Goal: Register for event/course

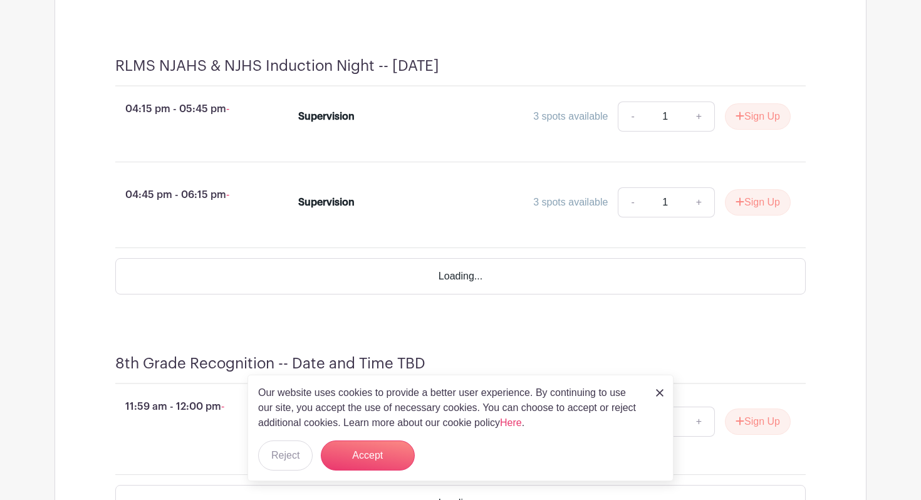
scroll to position [3322, 0]
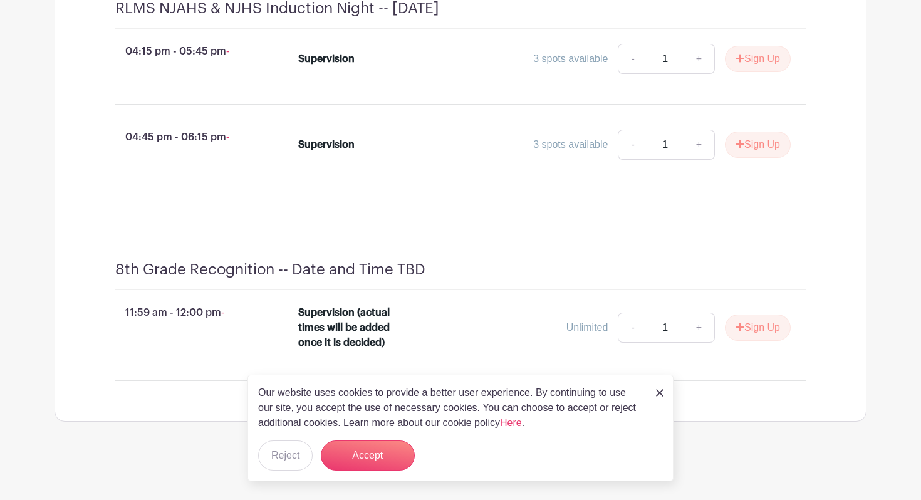
click at [659, 394] on img at bounding box center [660, 393] width 8 height 8
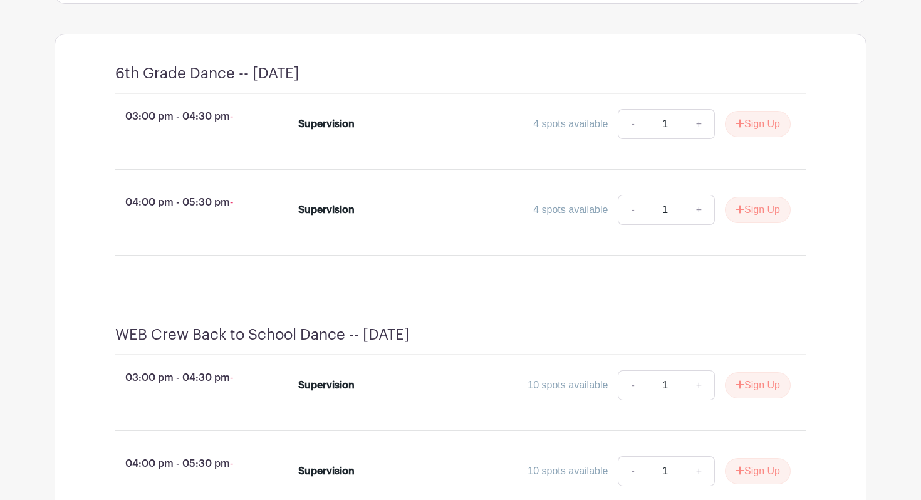
scroll to position [521, 0]
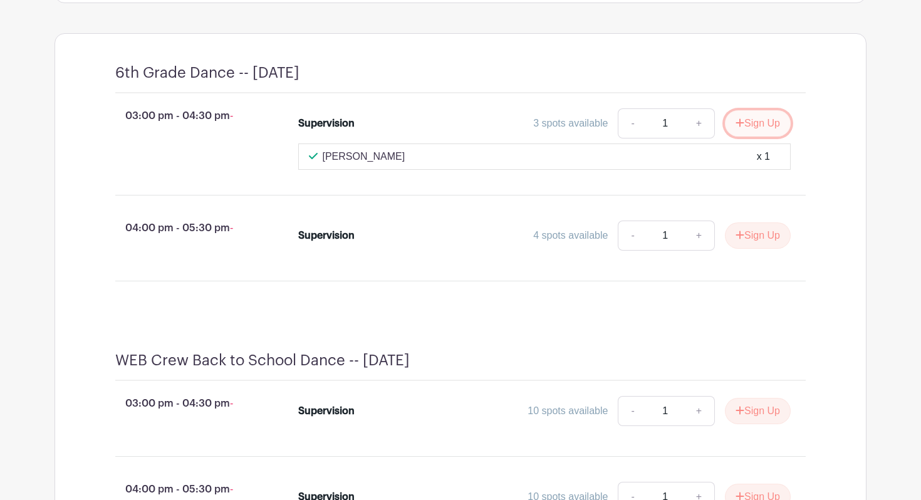
click at [763, 137] on button "Sign Up" at bounding box center [758, 123] width 66 height 26
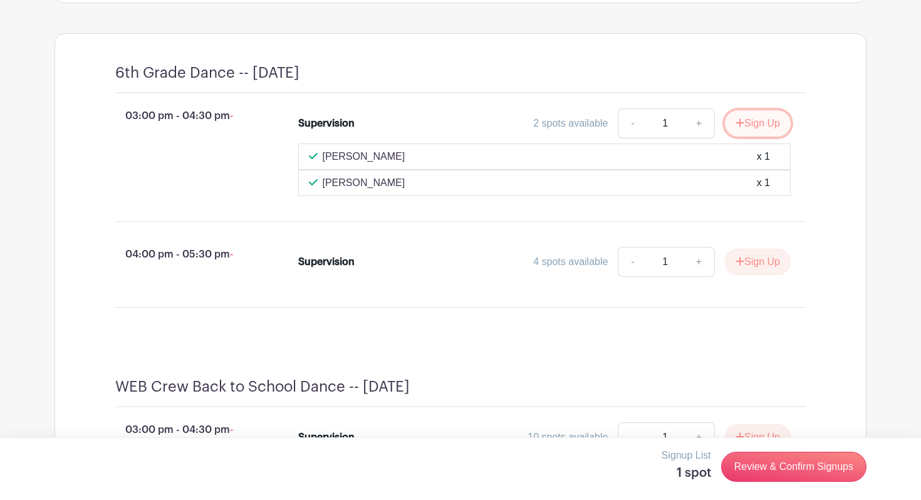
click at [760, 137] on button "Sign Up" at bounding box center [758, 123] width 66 height 26
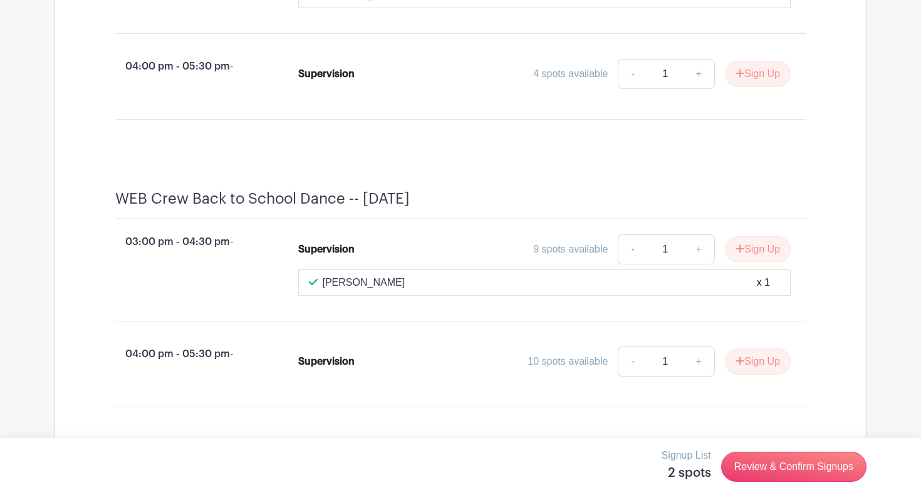
scroll to position [755, 0]
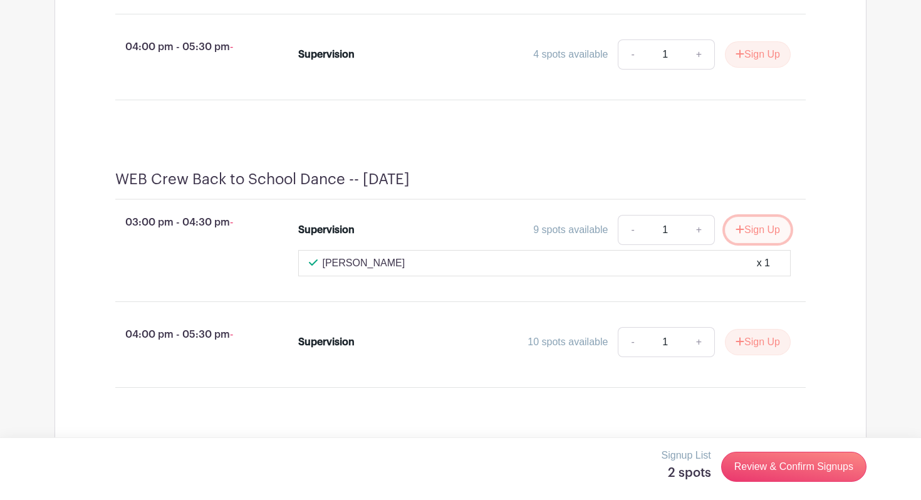
click at [753, 243] on button "Sign Up" at bounding box center [758, 230] width 66 height 26
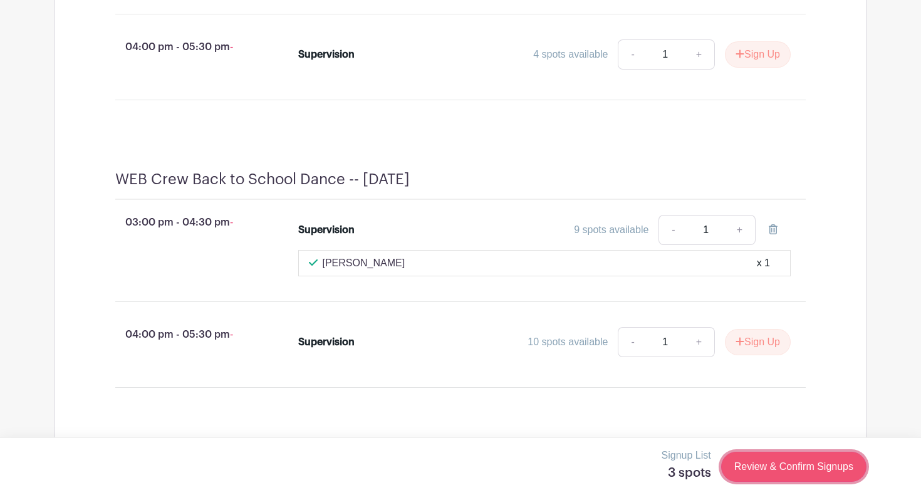
click at [789, 475] on link "Review & Confirm Signups" at bounding box center [793, 467] width 145 height 30
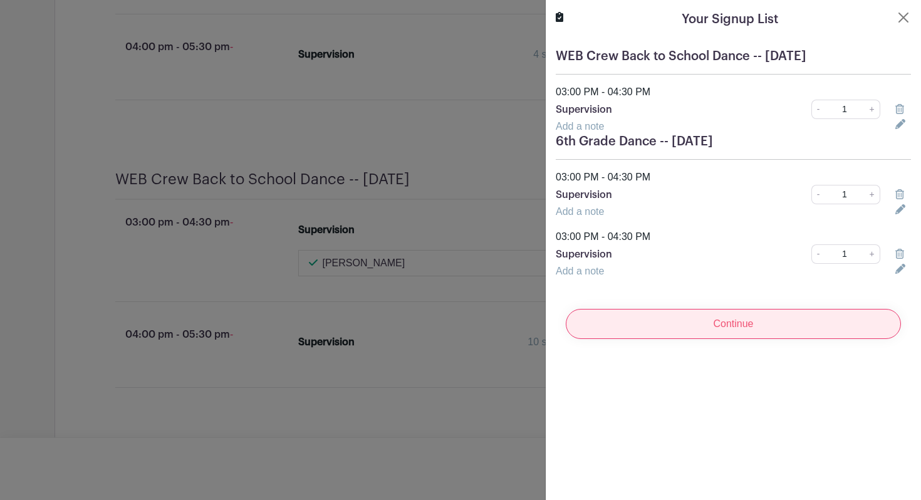
click at [758, 316] on input "Continue" at bounding box center [733, 324] width 335 height 30
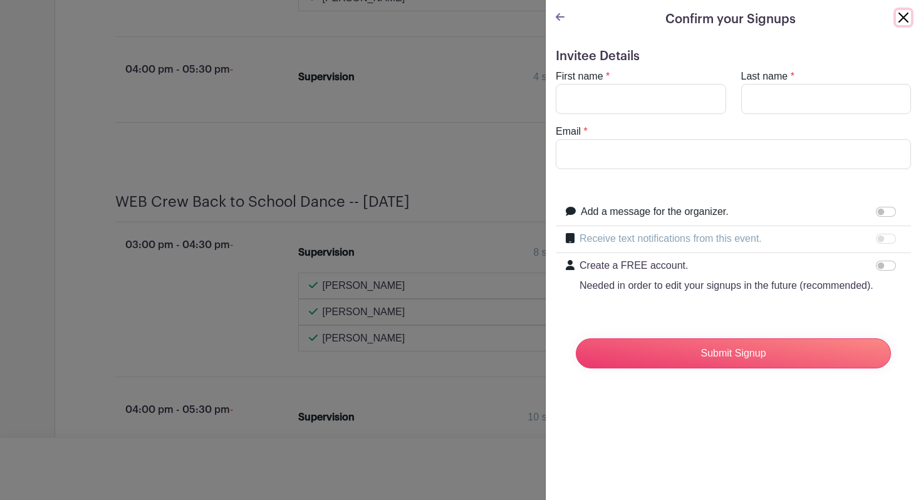
click at [904, 19] on button "Close" at bounding box center [903, 17] width 15 height 15
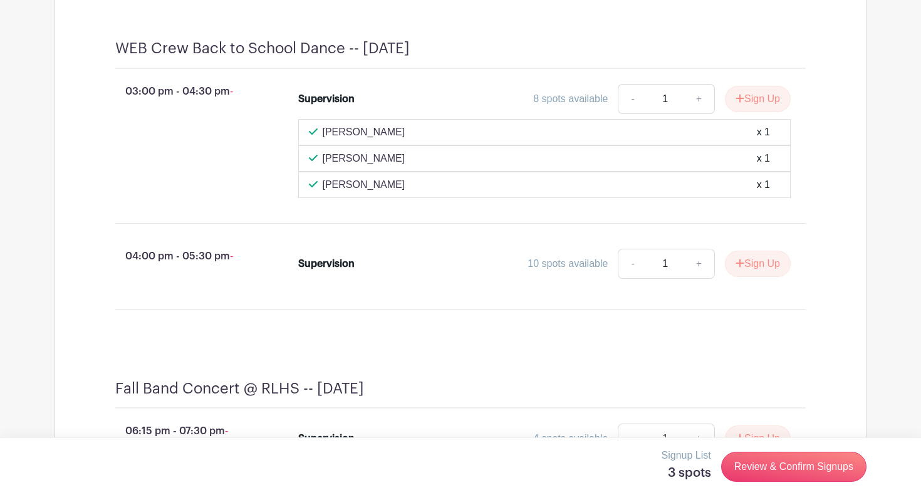
scroll to position [924, 0]
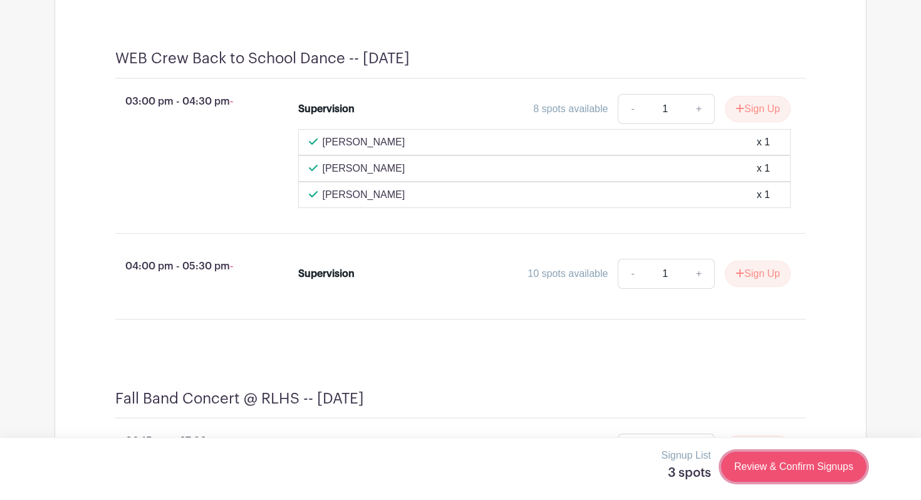
click at [794, 478] on link "Review & Confirm Signups" at bounding box center [793, 467] width 145 height 30
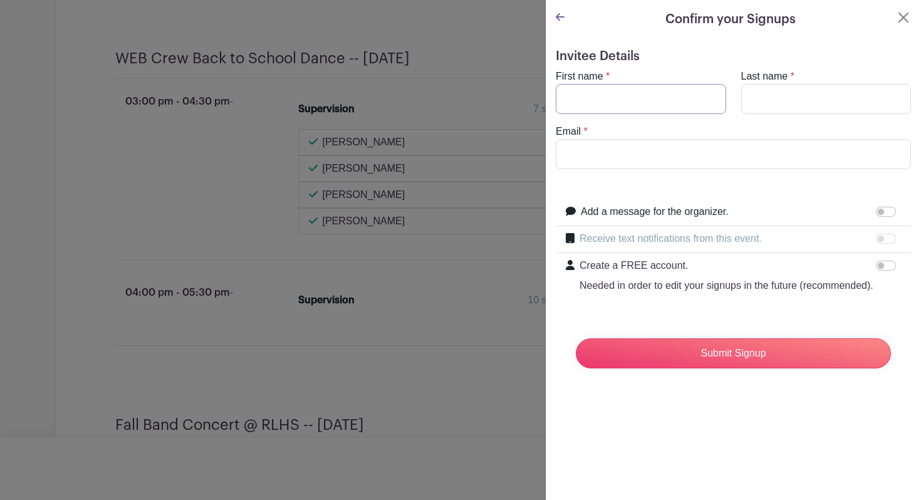
click at [667, 95] on input "First name" at bounding box center [641, 99] width 170 height 30
type input "[PERSON_NAME]"
click at [593, 144] on input "Email" at bounding box center [733, 154] width 355 height 30
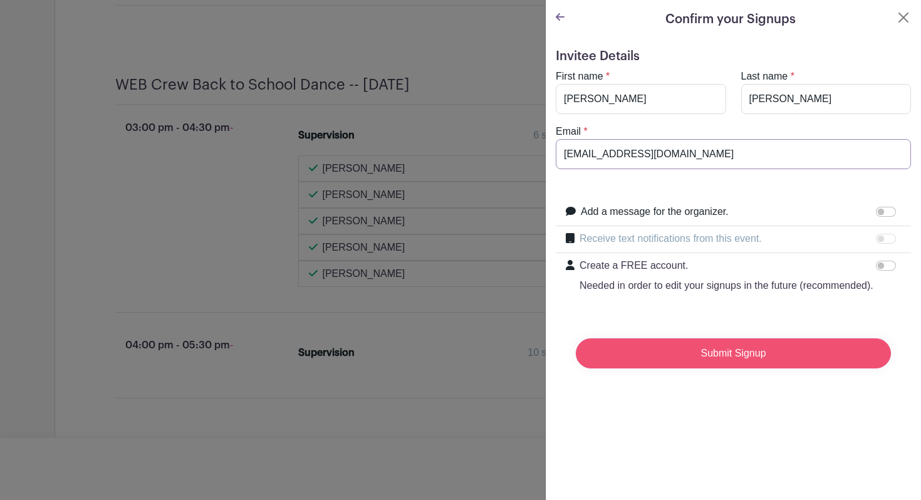
type input "[EMAIL_ADDRESS][DOMAIN_NAME]"
click at [815, 352] on input "Submit Signup" at bounding box center [733, 353] width 315 height 30
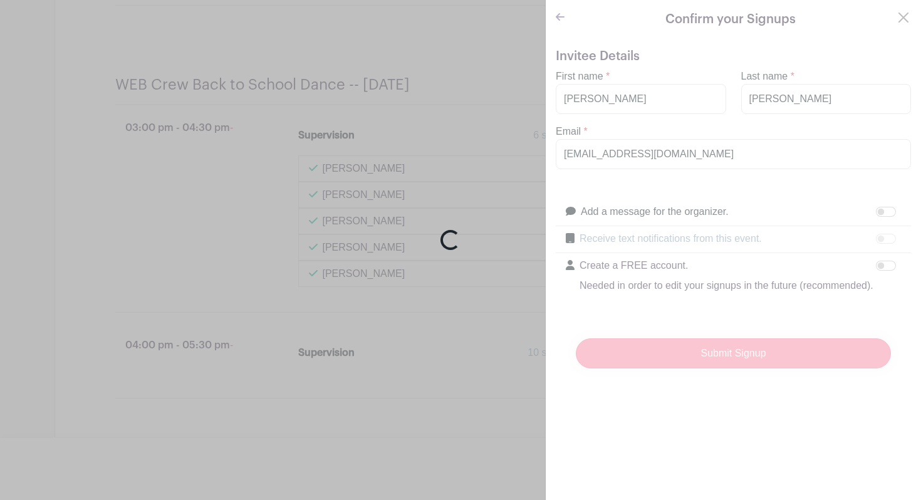
scroll to position [928, 0]
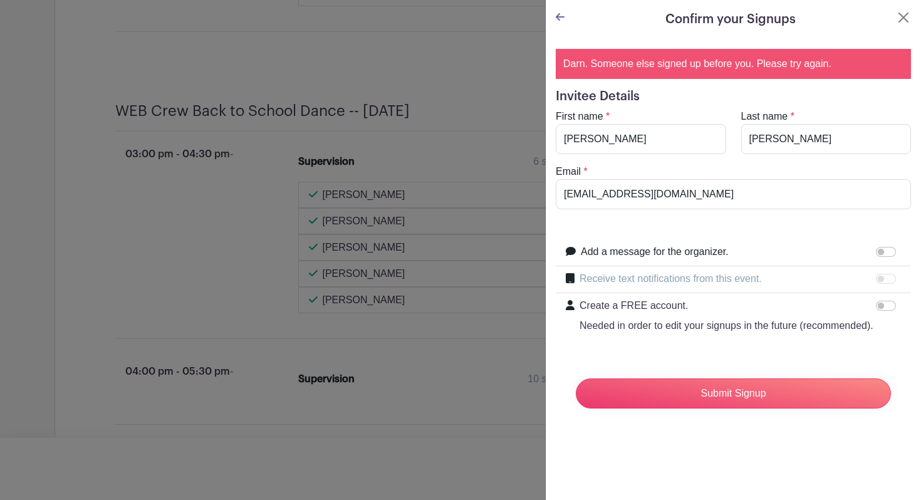
click at [911, 14] on turbo-frame "Confirm your Signups Darn. Someone else signed up before you. Please try again.…" at bounding box center [733, 219] width 375 height 438
click at [901, 17] on button "Close" at bounding box center [903, 17] width 15 height 15
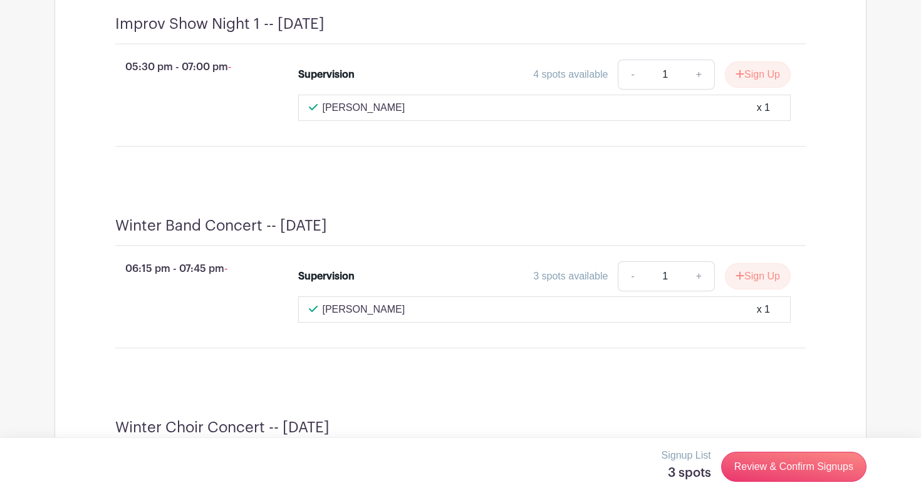
scroll to position [1894, 0]
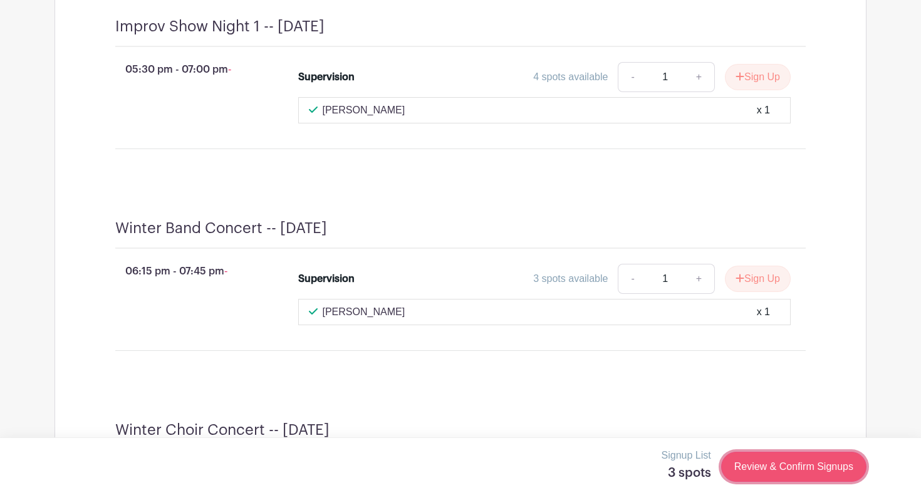
click at [760, 458] on link "Review & Confirm Signups" at bounding box center [793, 467] width 145 height 30
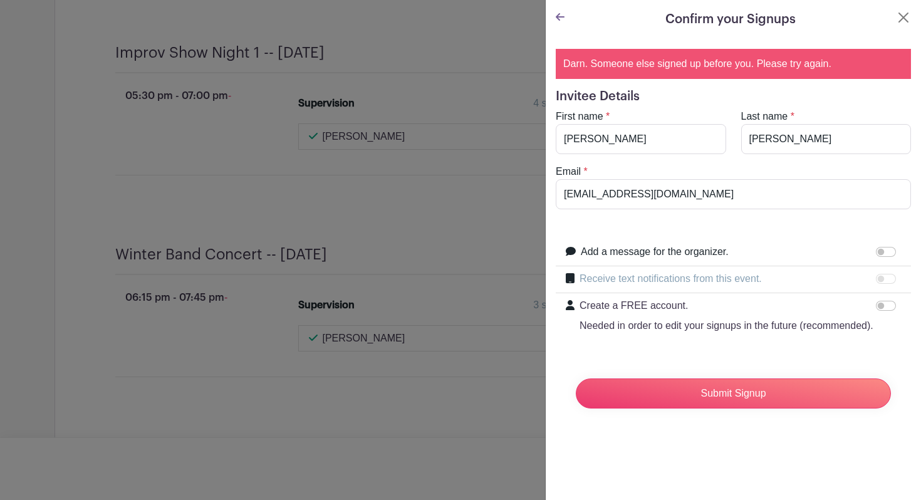
click at [564, 18] on div "Confirm your Signups" at bounding box center [733, 19] width 355 height 19
click at [557, 14] on icon at bounding box center [560, 17] width 9 height 10
click at [561, 18] on icon at bounding box center [560, 17] width 9 height 8
click at [901, 19] on button "Close" at bounding box center [903, 17] width 15 height 15
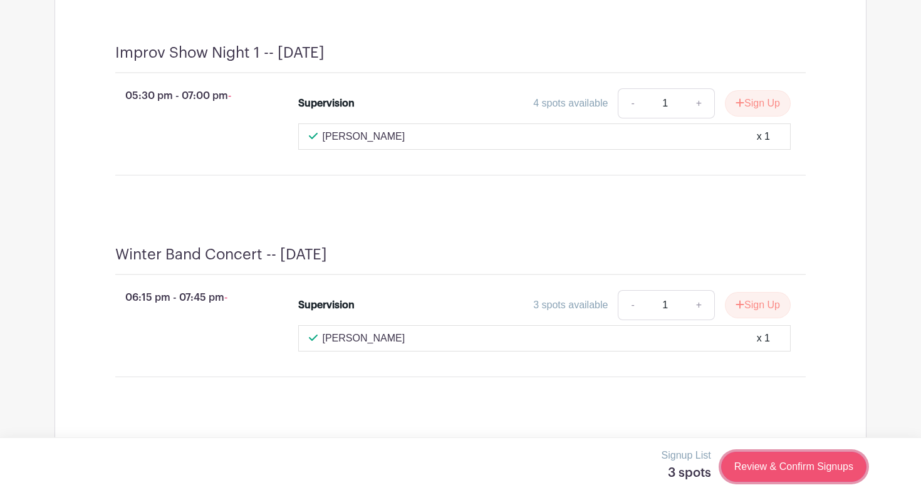
click at [810, 471] on link "Review & Confirm Signups" at bounding box center [793, 467] width 145 height 30
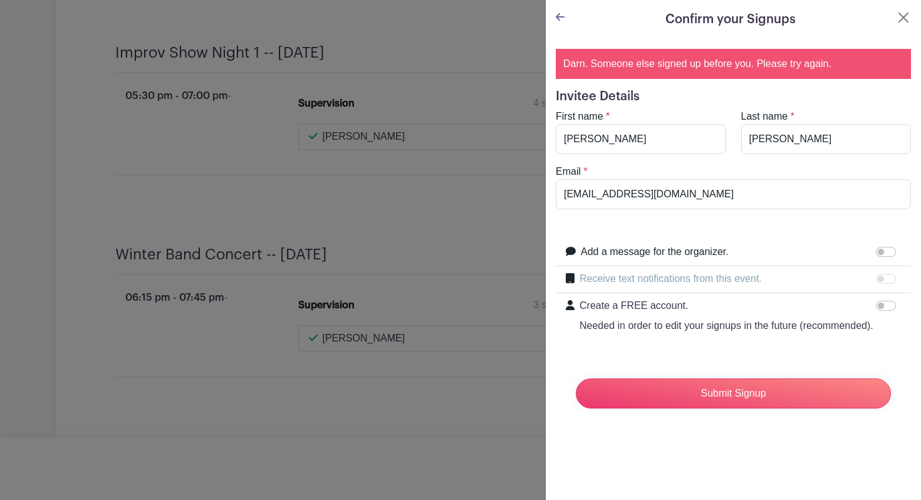
click at [567, 64] on div "Darn. Someone else signed up before you. Please try again." at bounding box center [733, 64] width 355 height 30
click at [562, 16] on icon at bounding box center [560, 17] width 9 height 8
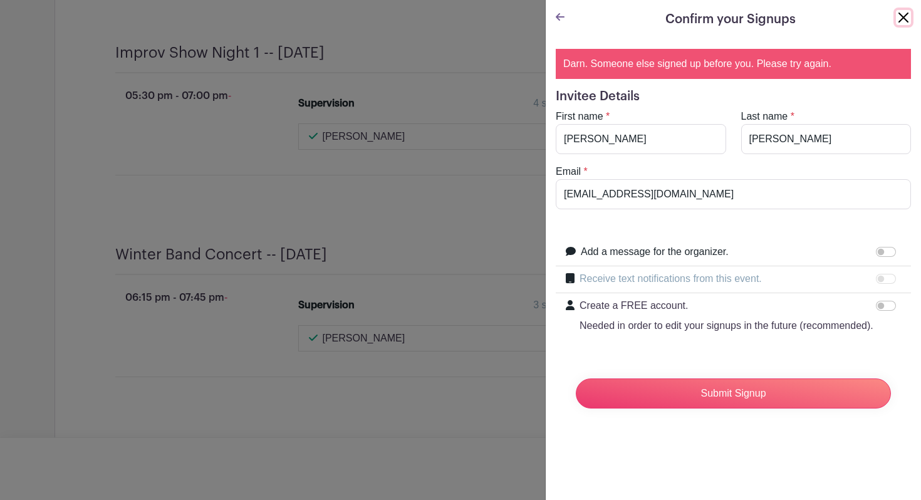
click at [899, 16] on button "Close" at bounding box center [903, 17] width 15 height 15
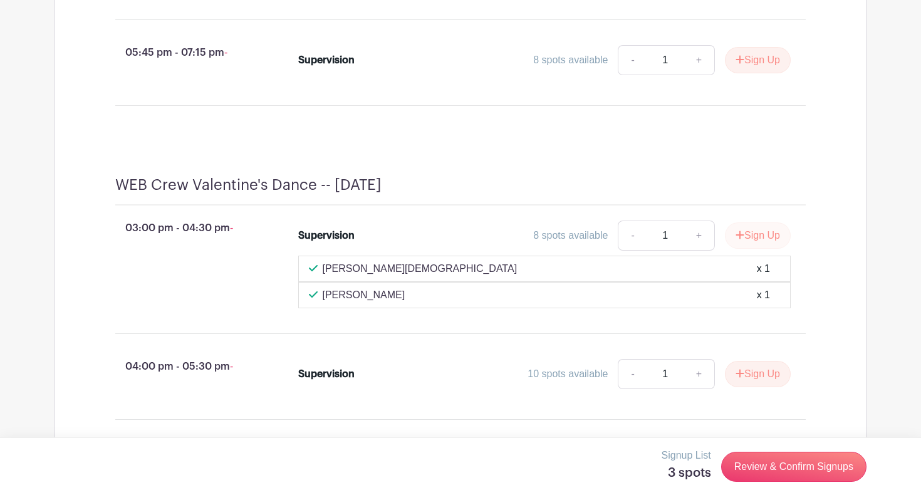
scroll to position [2879, 0]
click at [745, 249] on button "Sign Up" at bounding box center [758, 235] width 66 height 26
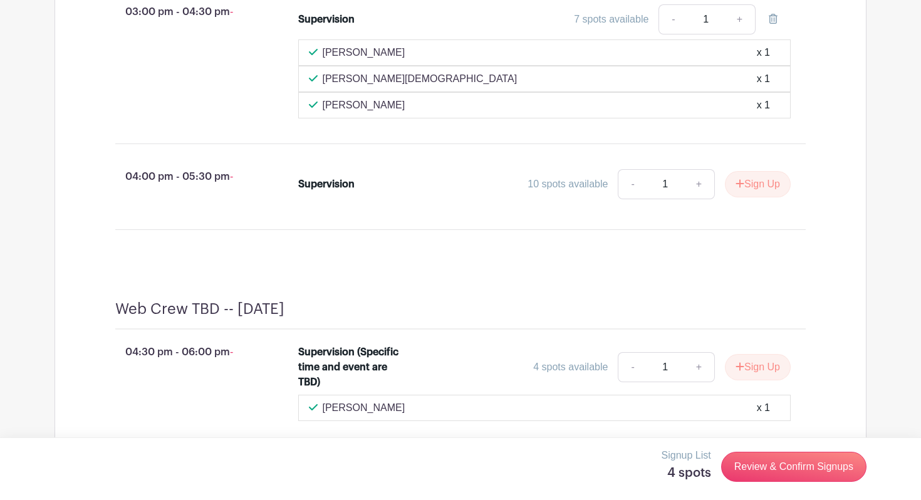
scroll to position [3108, 0]
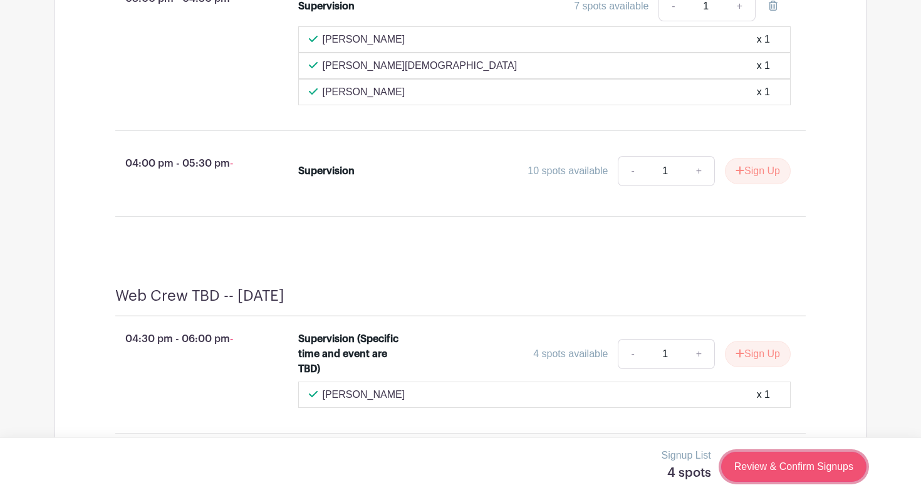
click at [789, 465] on link "Review & Confirm Signups" at bounding box center [793, 467] width 145 height 30
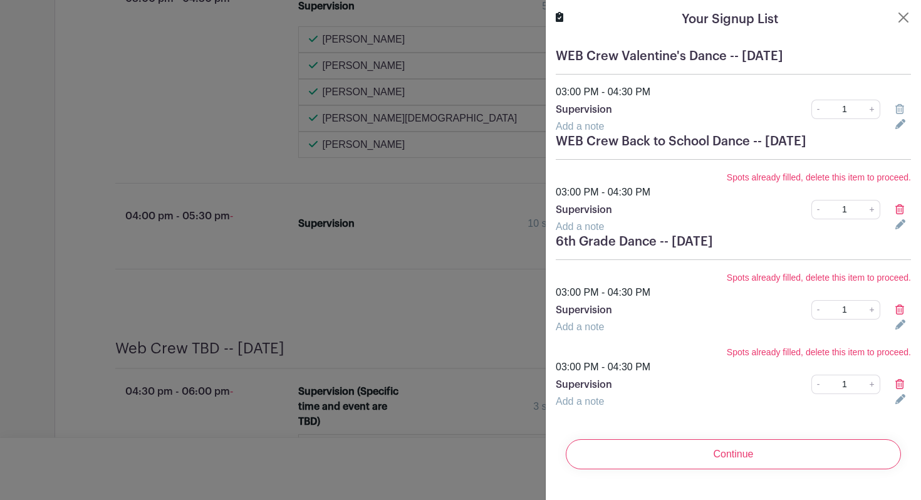
scroll to position [3161, 0]
click at [899, 210] on icon at bounding box center [899, 209] width 9 height 10
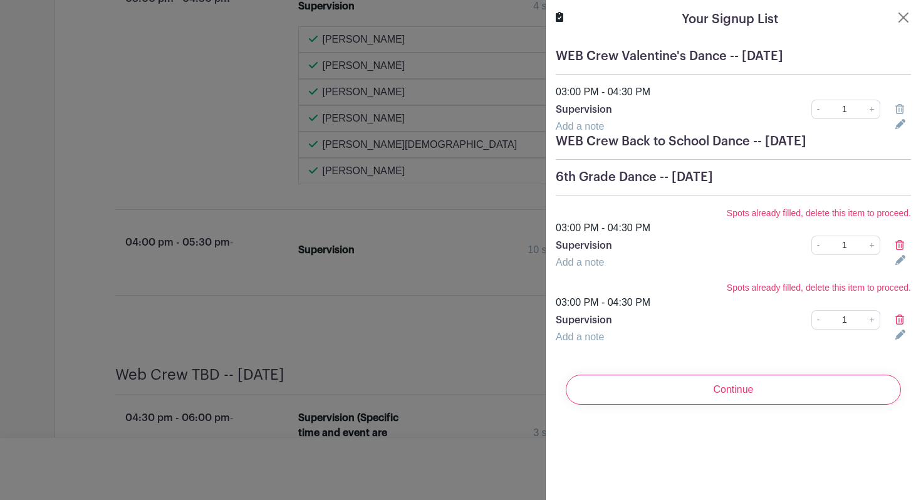
click at [897, 323] on icon at bounding box center [899, 319] width 9 height 10
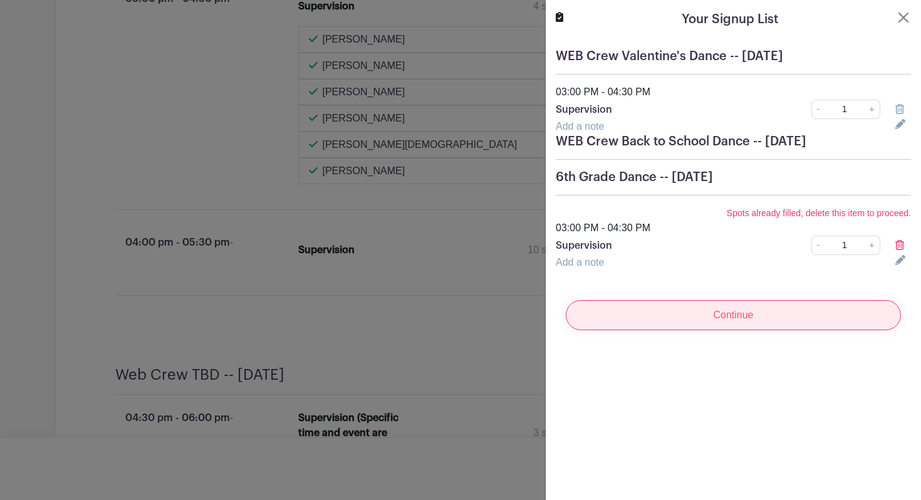
click at [785, 319] on input "Continue" at bounding box center [733, 315] width 335 height 30
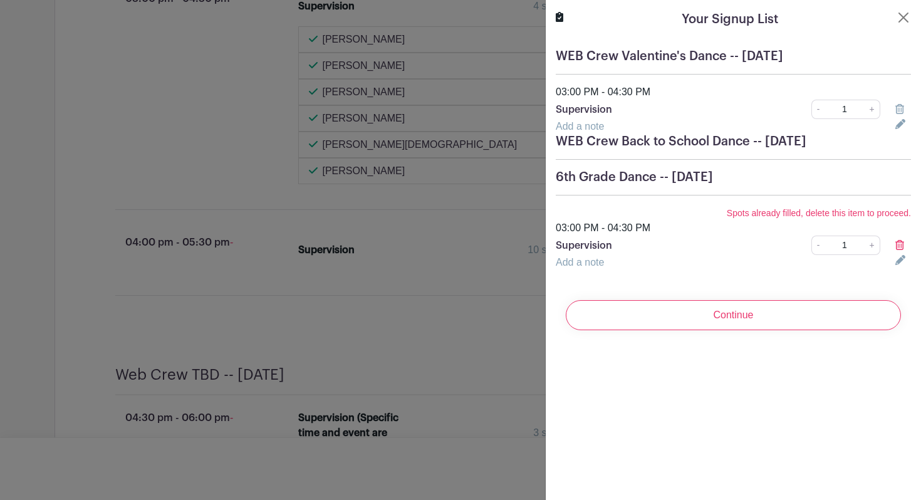
click at [859, 351] on div "Your Signup List WEB Crew Valentine's Dance -- [DATE] 03:00 PM - 04:30 PM Super…" at bounding box center [733, 250] width 376 height 500
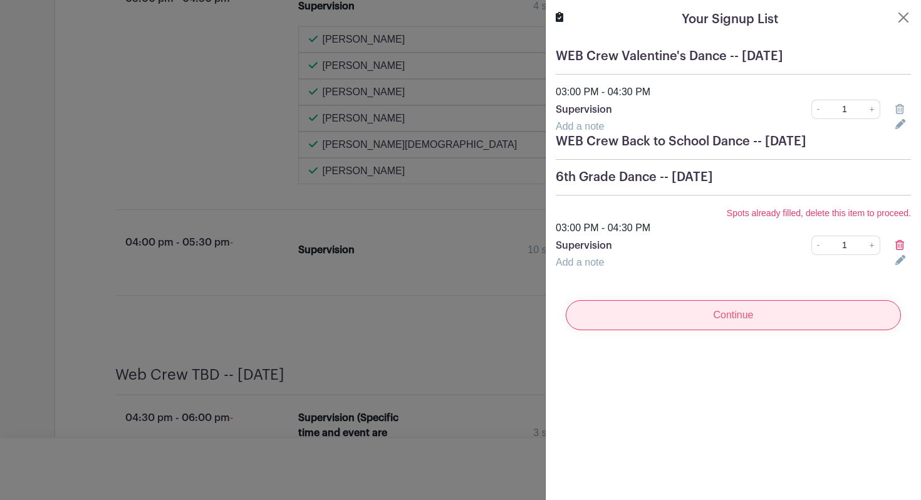
click at [782, 311] on input "Continue" at bounding box center [733, 315] width 335 height 30
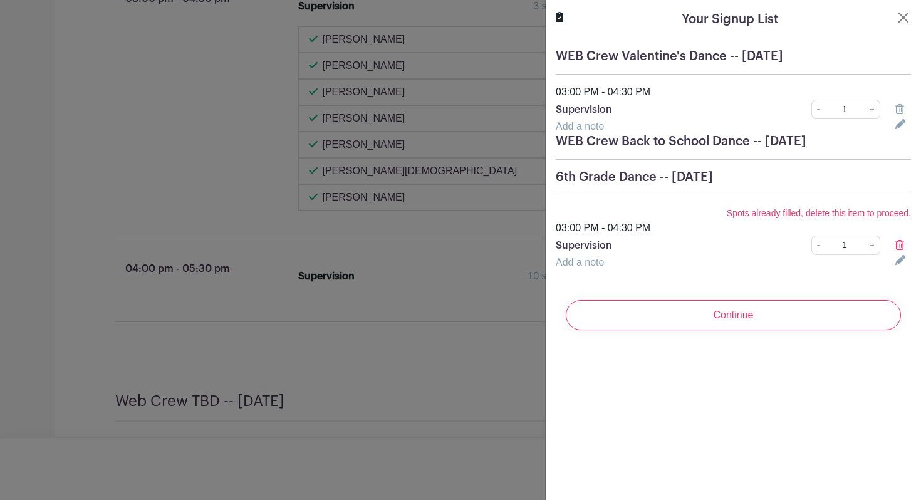
click at [852, 250] on input "1" at bounding box center [844, 244] width 41 height 19
type input "1"
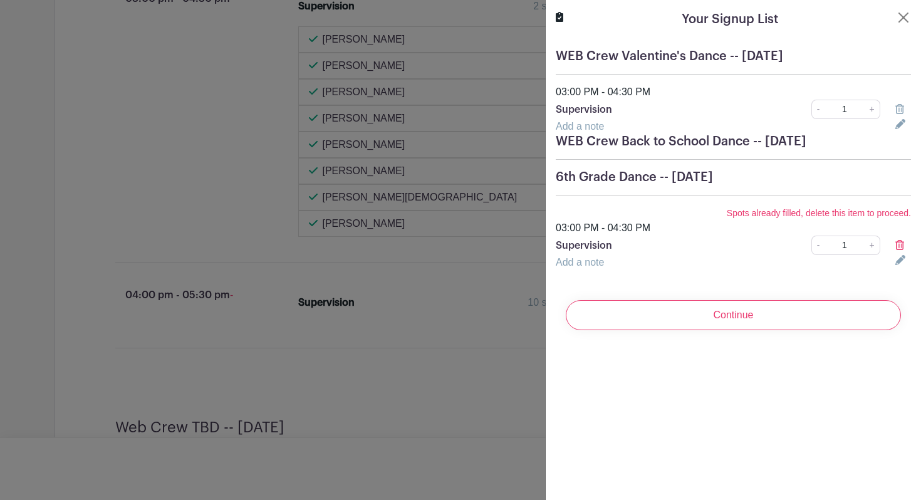
click at [850, 339] on div "Continue" at bounding box center [733, 315] width 355 height 50
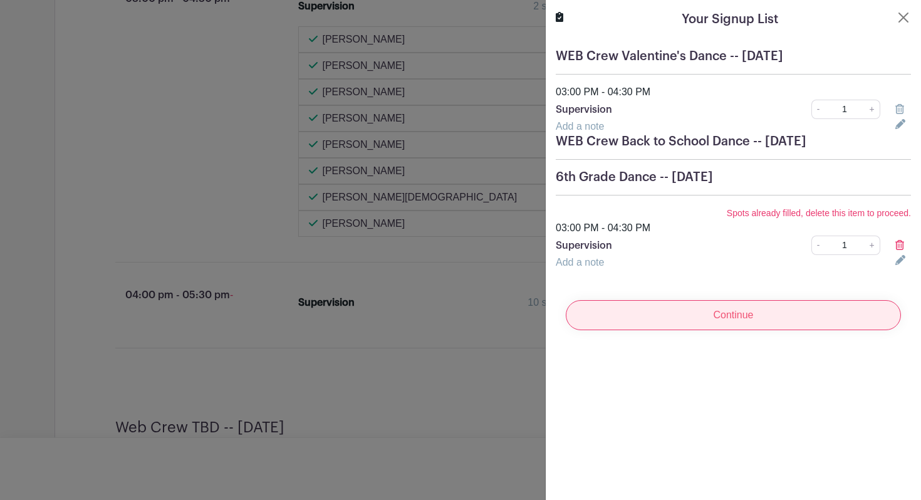
click at [834, 313] on input "Continue" at bounding box center [733, 315] width 335 height 30
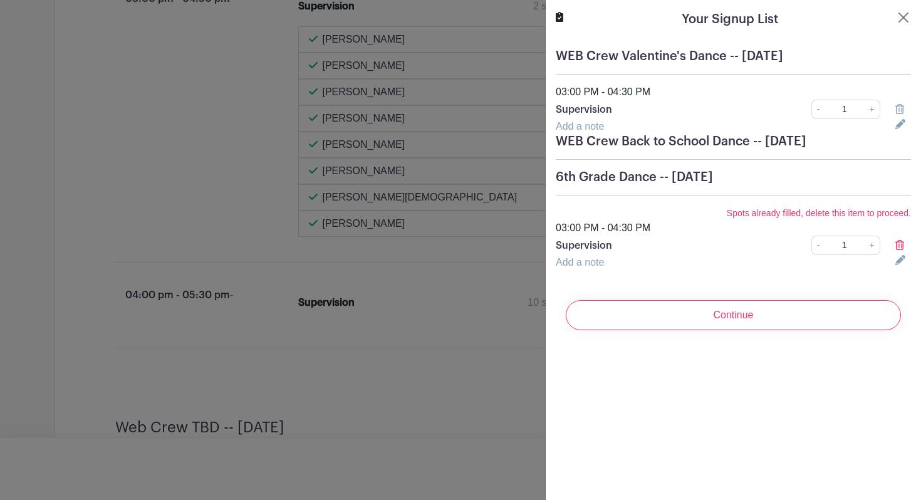
click at [897, 246] on icon at bounding box center [899, 245] width 9 height 10
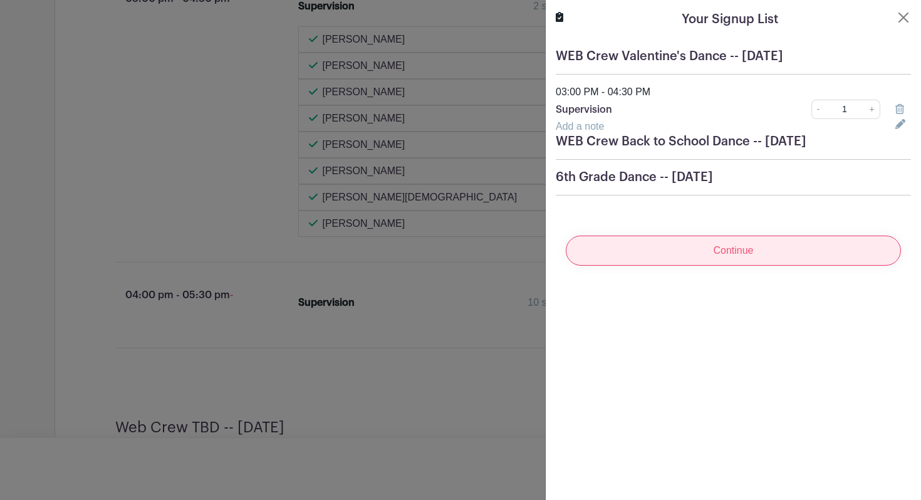
scroll to position [3236, 0]
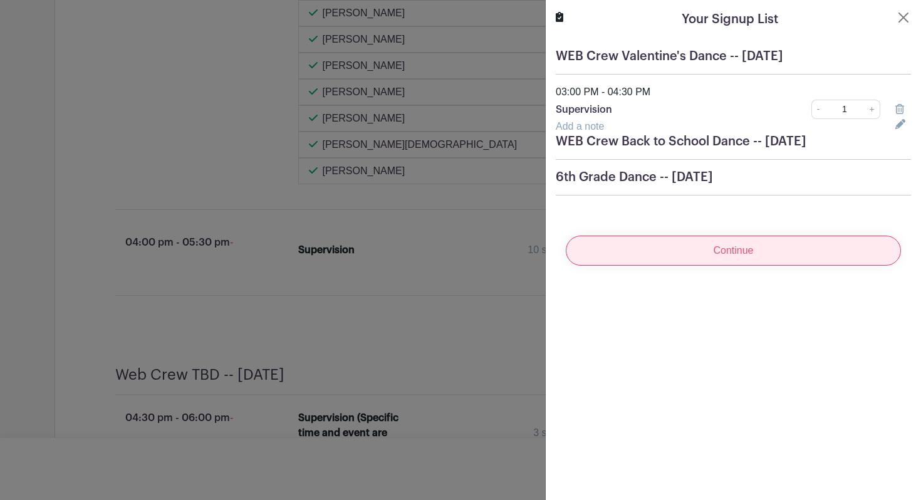
click at [858, 242] on input "Continue" at bounding box center [733, 250] width 335 height 30
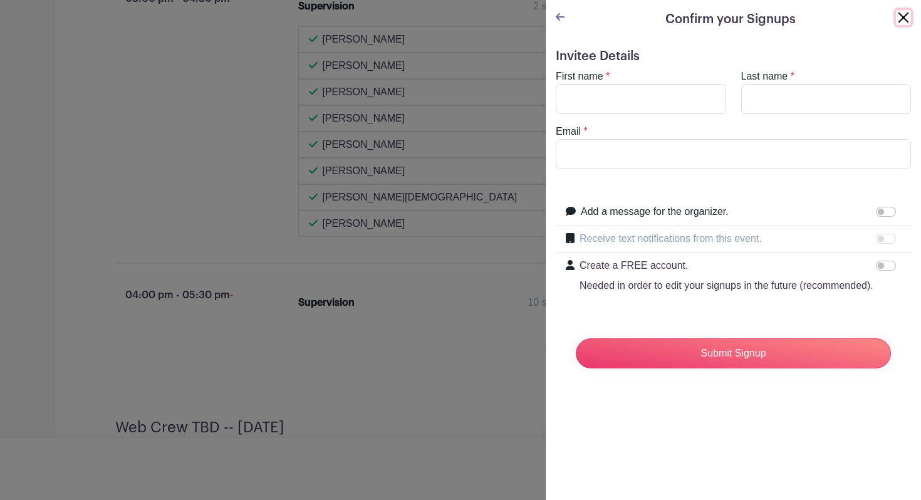
click at [900, 14] on button "Close" at bounding box center [903, 17] width 15 height 15
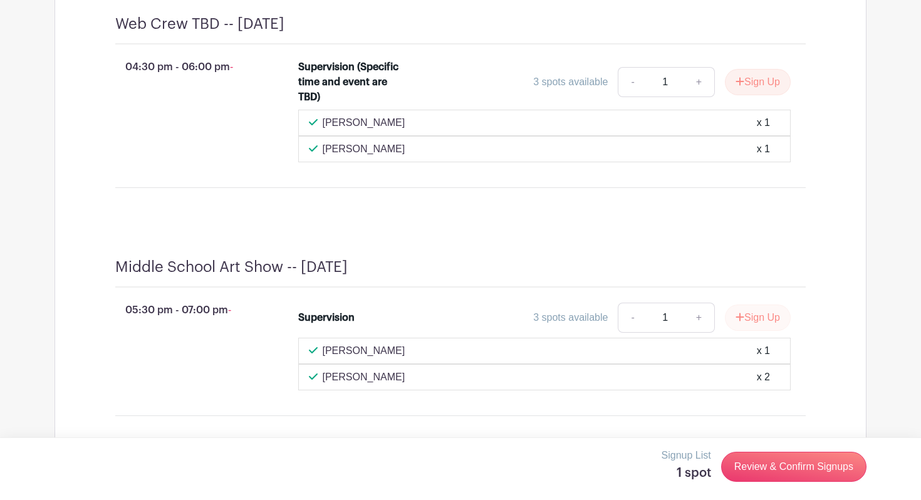
scroll to position [3666, 0]
click at [772, 328] on button "Sign Up" at bounding box center [758, 317] width 66 height 26
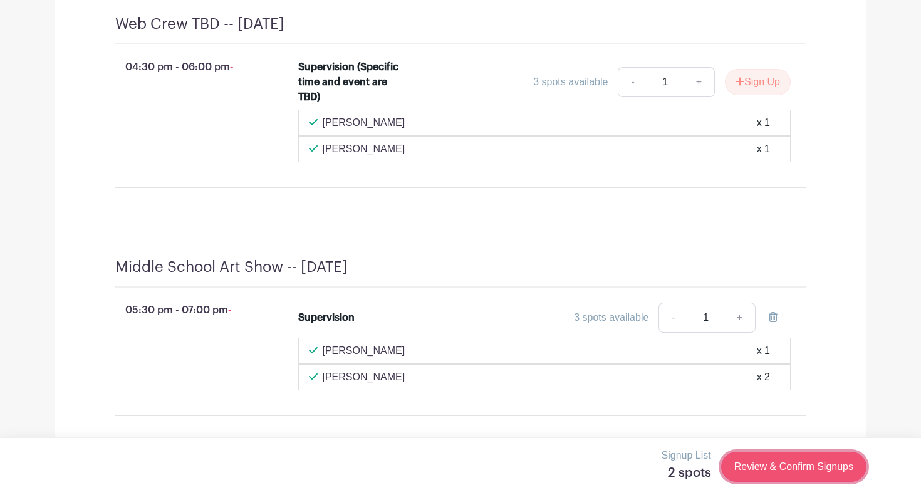
click at [800, 463] on link "Review & Confirm Signups" at bounding box center [793, 467] width 145 height 30
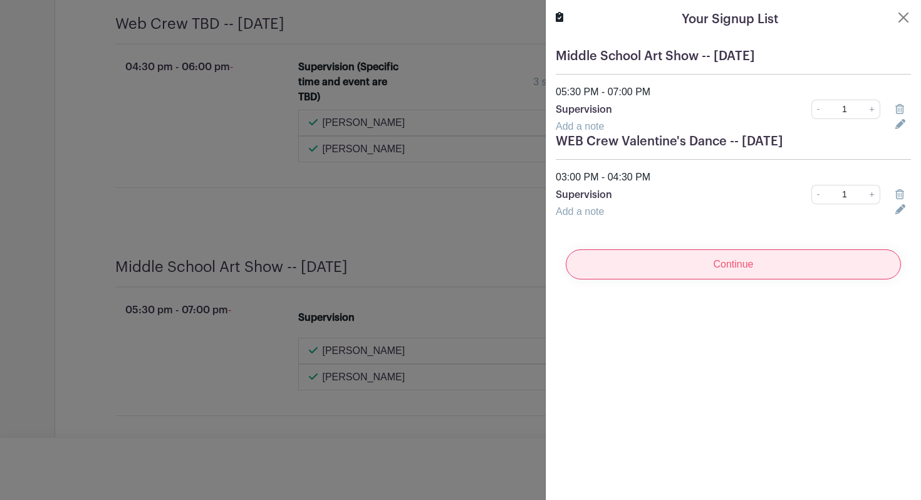
click at [800, 269] on input "Continue" at bounding box center [733, 264] width 335 height 30
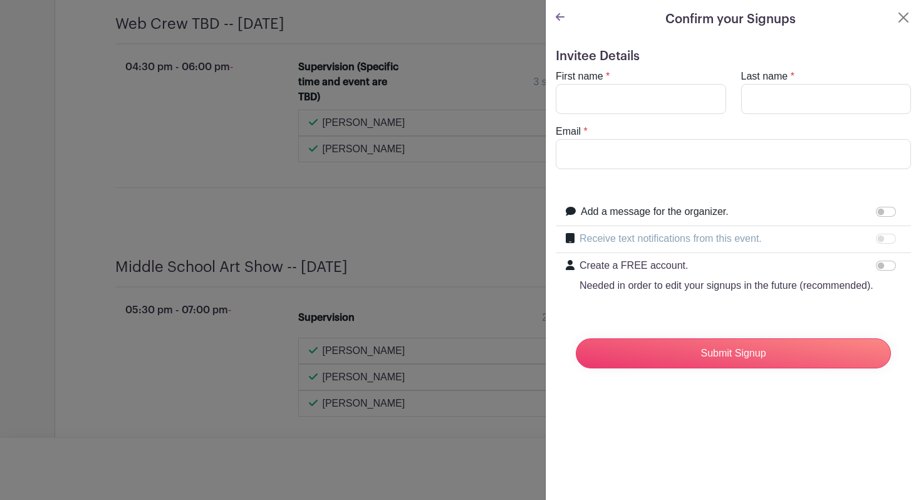
scroll to position [3692, 0]
click at [658, 110] on input "First name" at bounding box center [641, 99] width 170 height 30
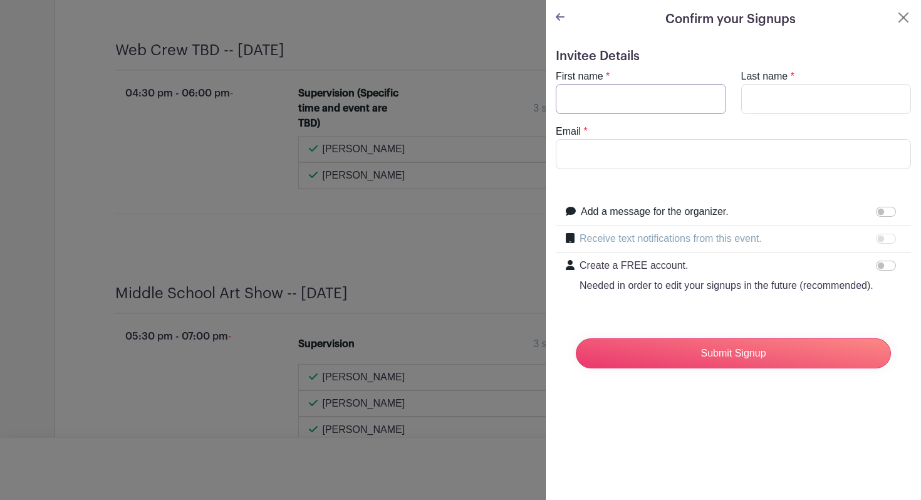
type input "[PERSON_NAME]"
click at [656, 149] on input "Email" at bounding box center [733, 154] width 355 height 30
type input "[EMAIL_ADDRESS][DOMAIN_NAME]"
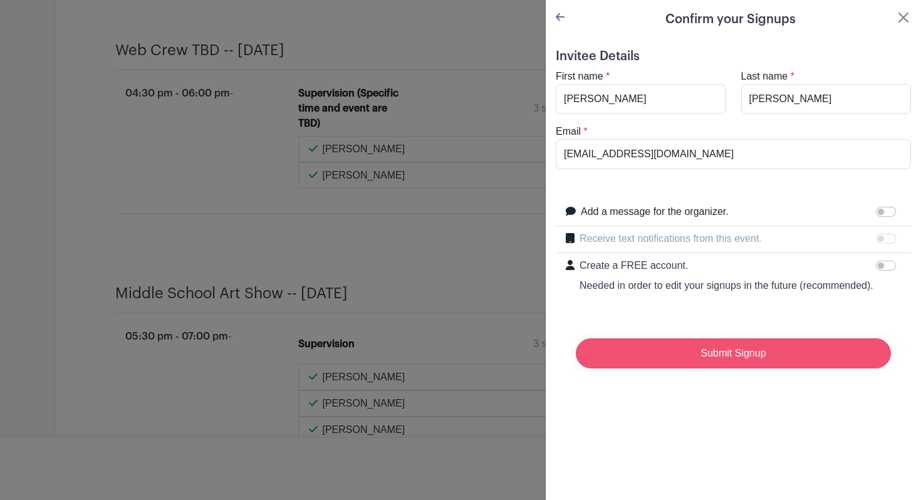
click at [726, 361] on input "Submit Signup" at bounding box center [733, 353] width 315 height 30
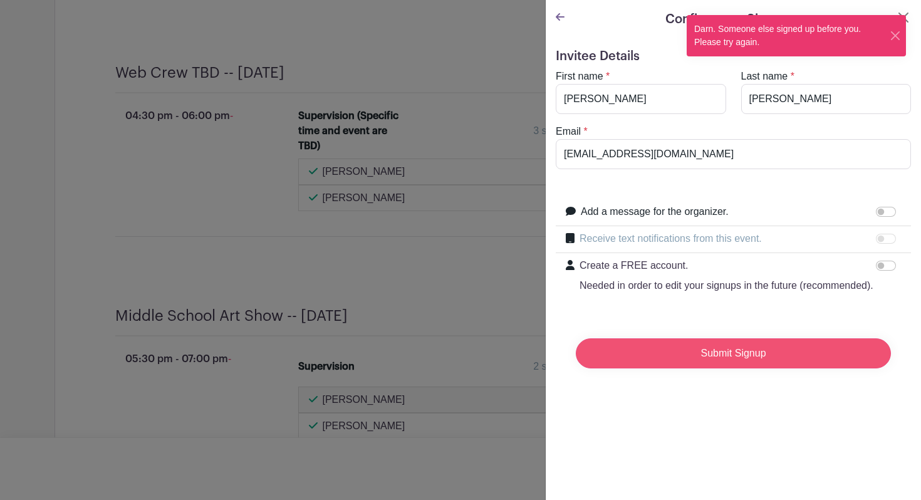
scroll to position [3824, 0]
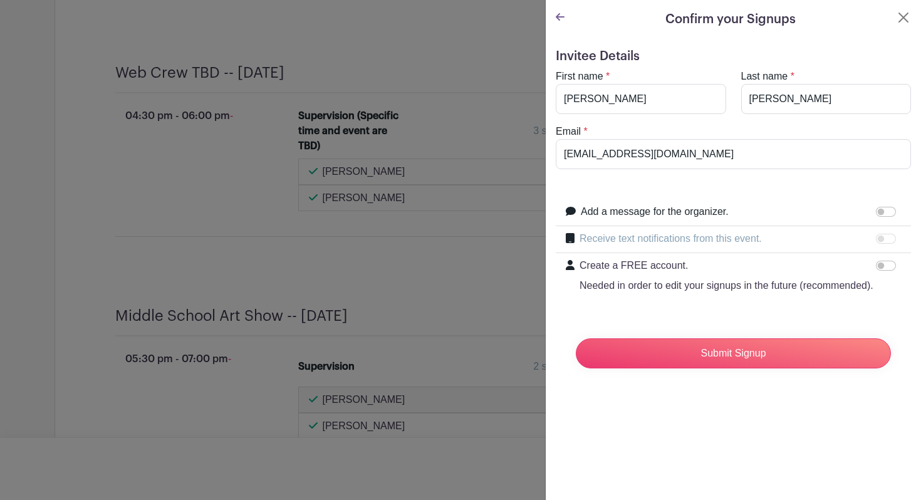
click at [556, 18] on icon at bounding box center [560, 17] width 9 height 10
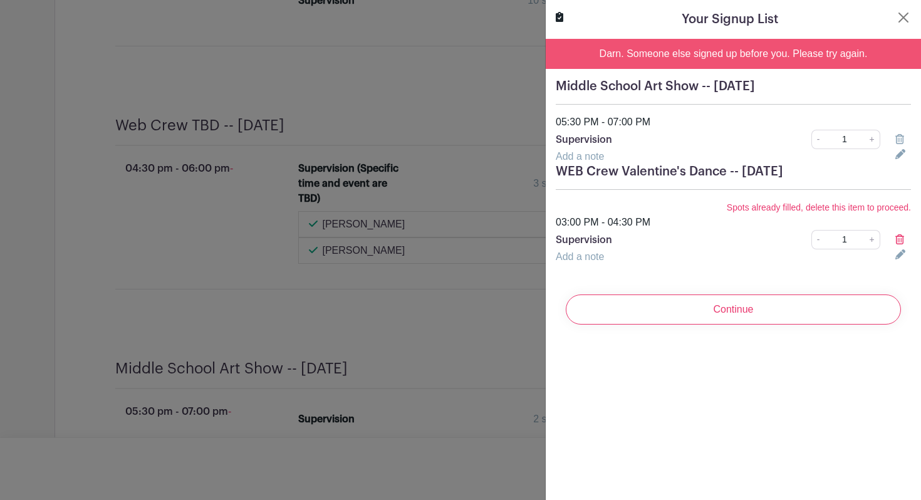
scroll to position [3876, 0]
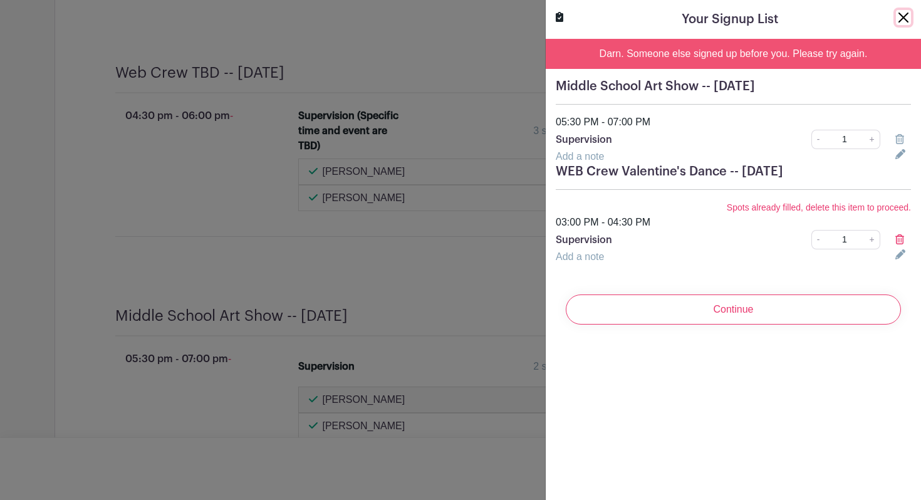
click at [896, 18] on button "Close" at bounding box center [903, 17] width 15 height 15
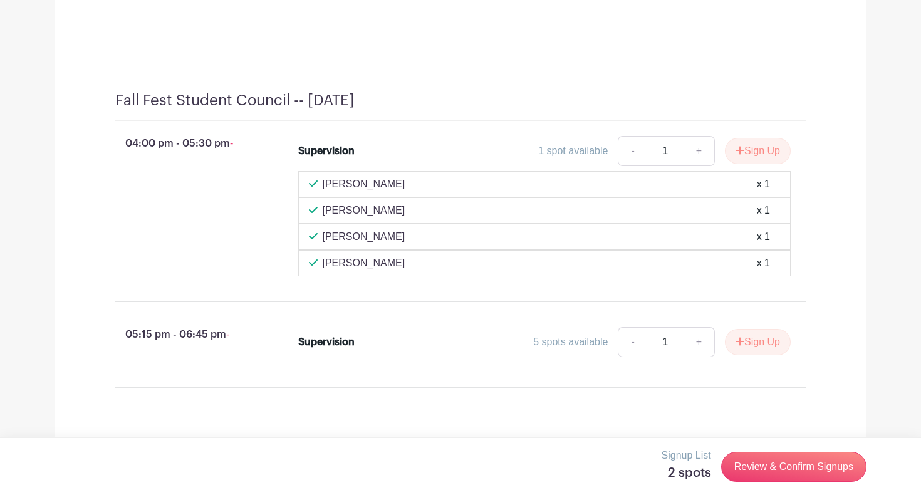
scroll to position [1863, 0]
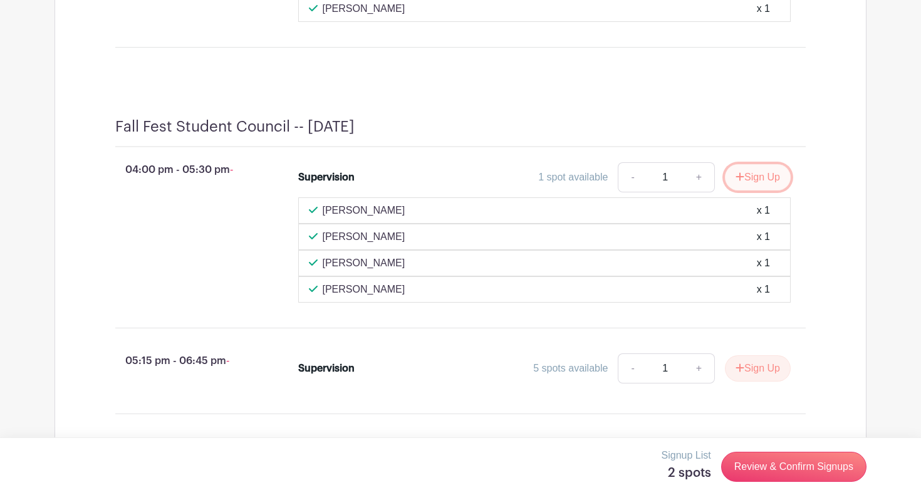
click at [753, 189] on button "Sign Up" at bounding box center [758, 177] width 66 height 26
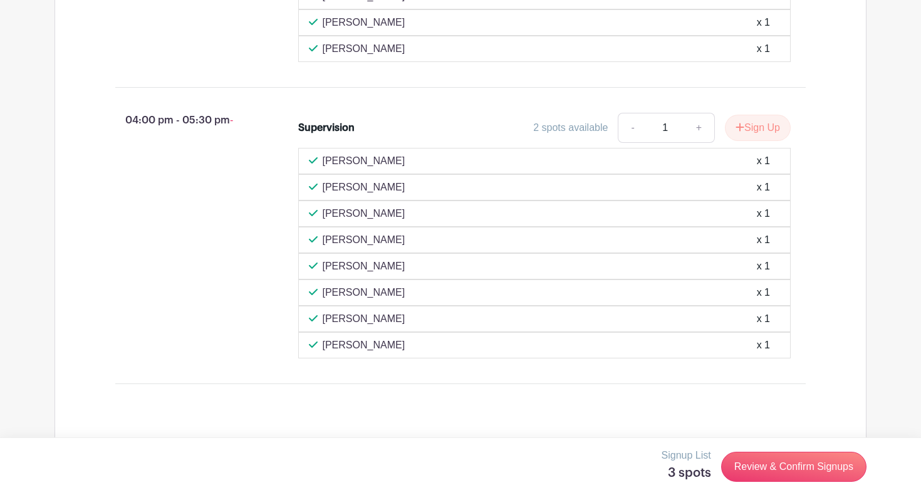
scroll to position [1346, 0]
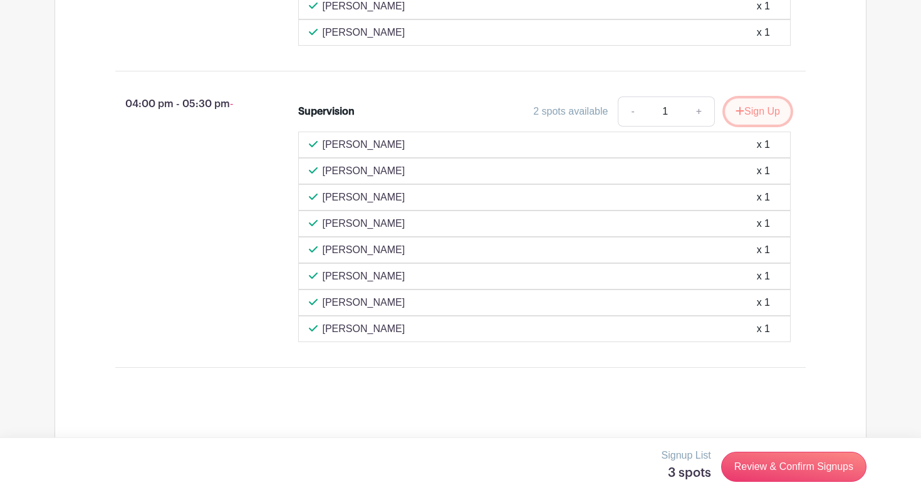
click at [769, 120] on button "Sign Up" at bounding box center [758, 111] width 66 height 26
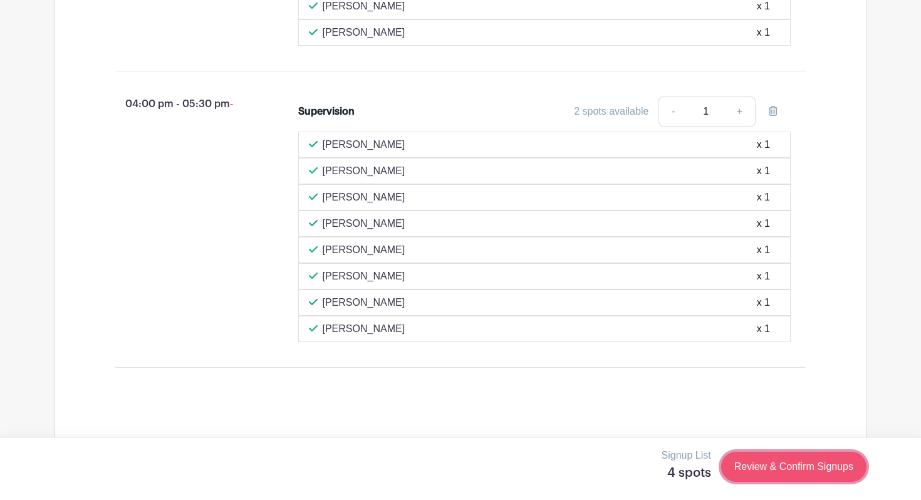
click at [791, 472] on link "Review & Confirm Signups" at bounding box center [793, 467] width 145 height 30
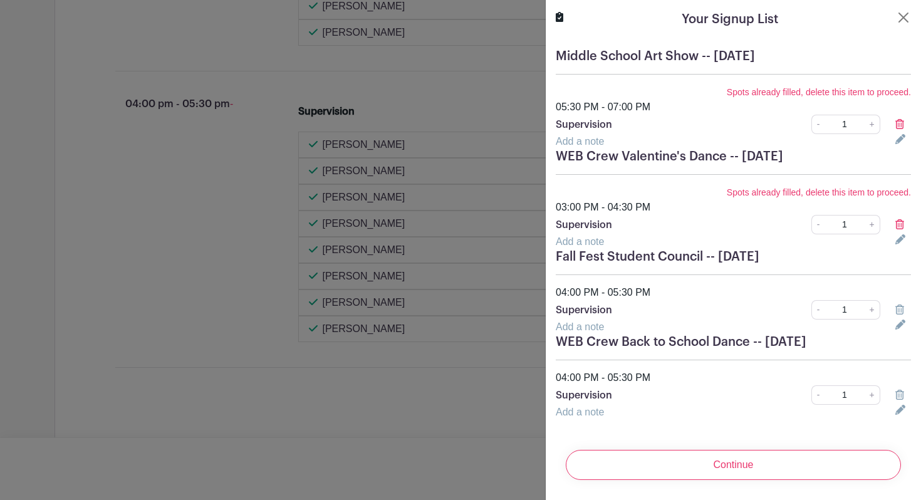
click at [901, 125] on icon at bounding box center [899, 124] width 9 height 10
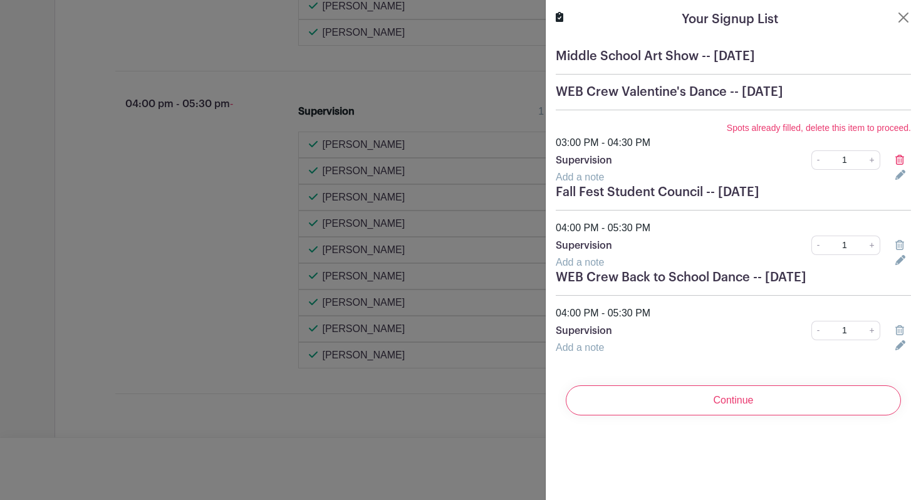
click at [899, 157] on icon at bounding box center [899, 160] width 9 height 10
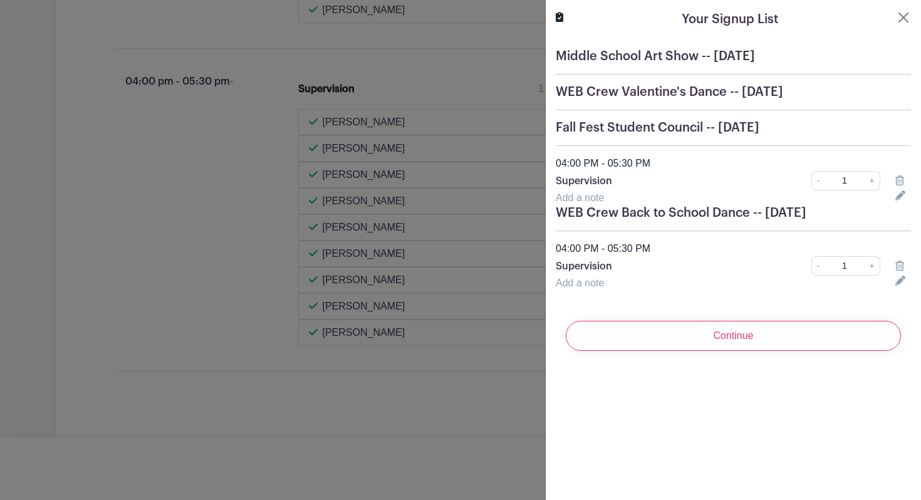
scroll to position [1323, 0]
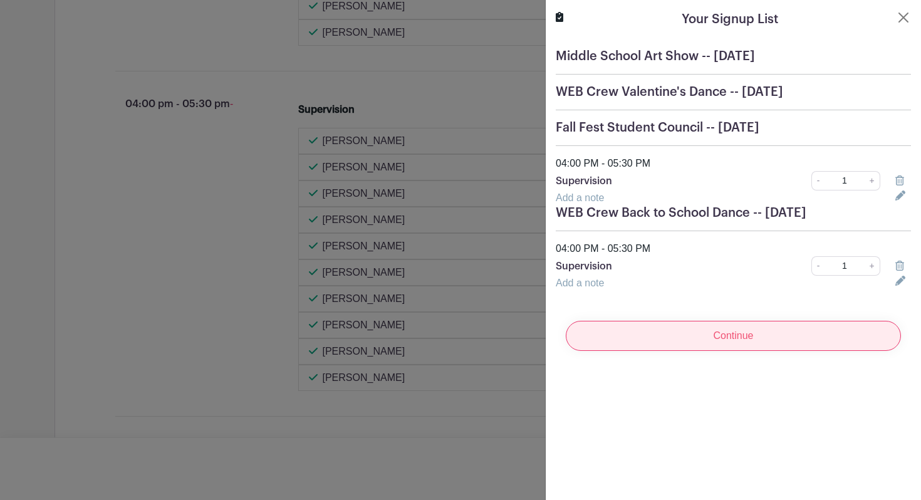
click at [683, 333] on input "Continue" at bounding box center [733, 336] width 335 height 30
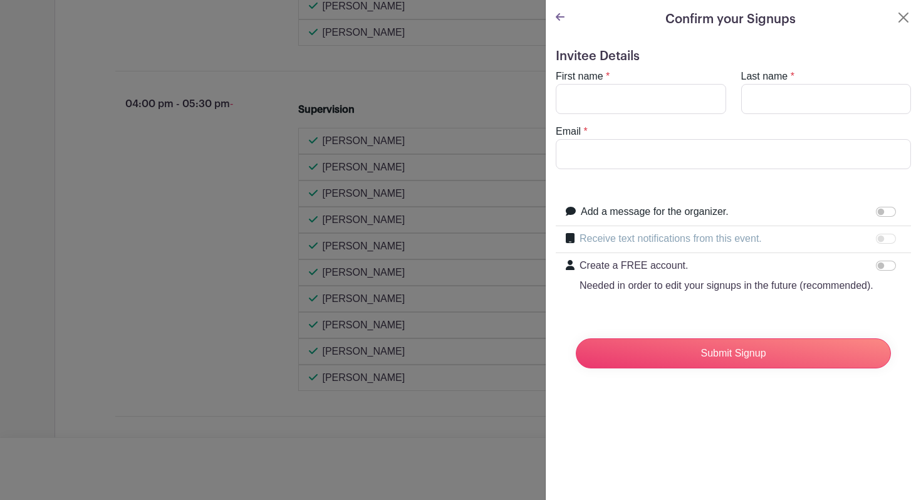
click at [558, 13] on icon at bounding box center [560, 17] width 9 height 10
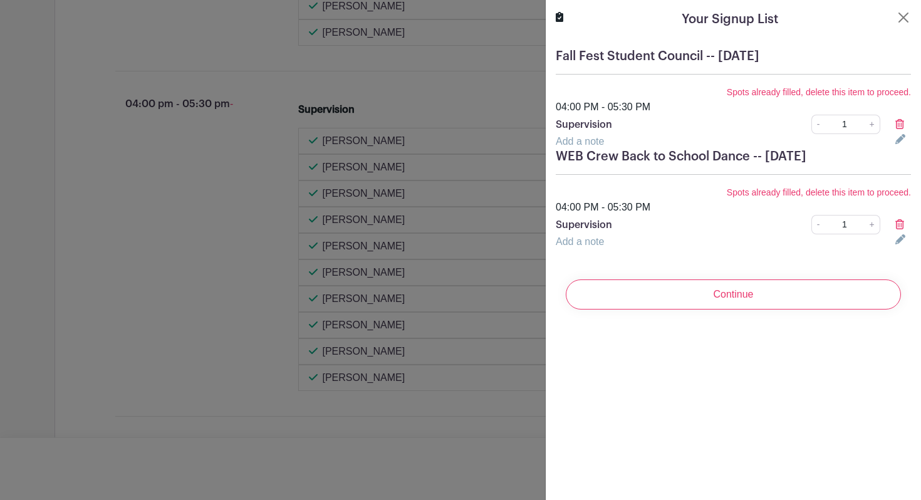
click at [897, 221] on icon at bounding box center [899, 224] width 9 height 10
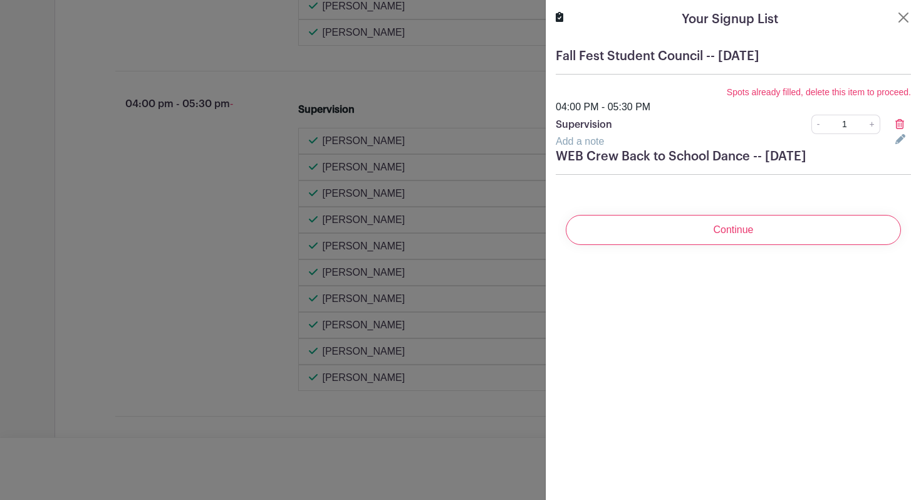
click at [898, 120] on icon at bounding box center [899, 124] width 9 height 10
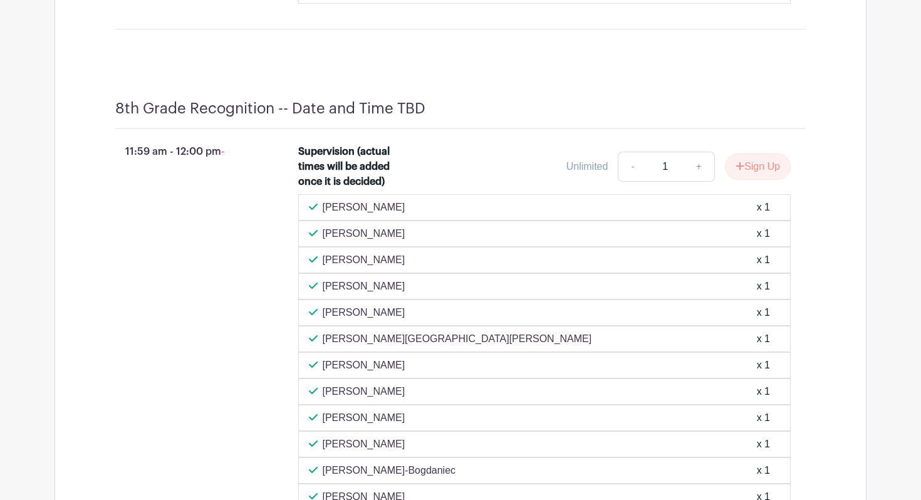
scroll to position [5806, 0]
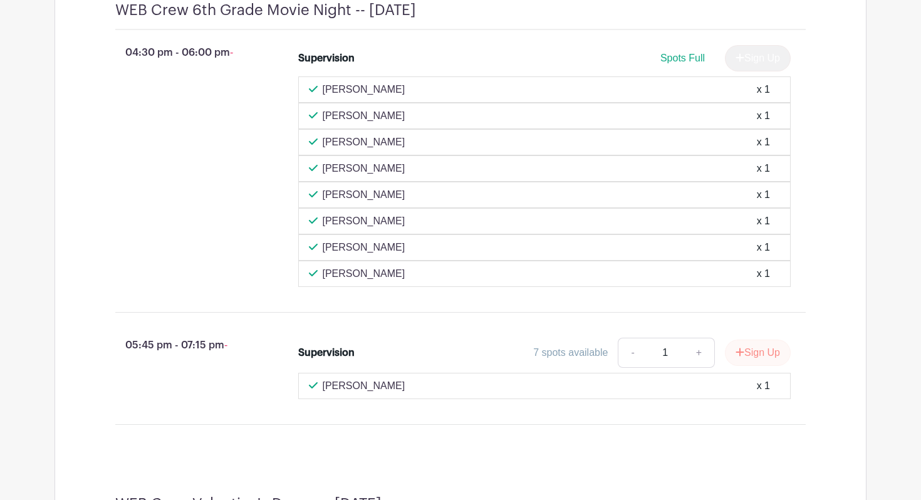
scroll to position [3301, 0]
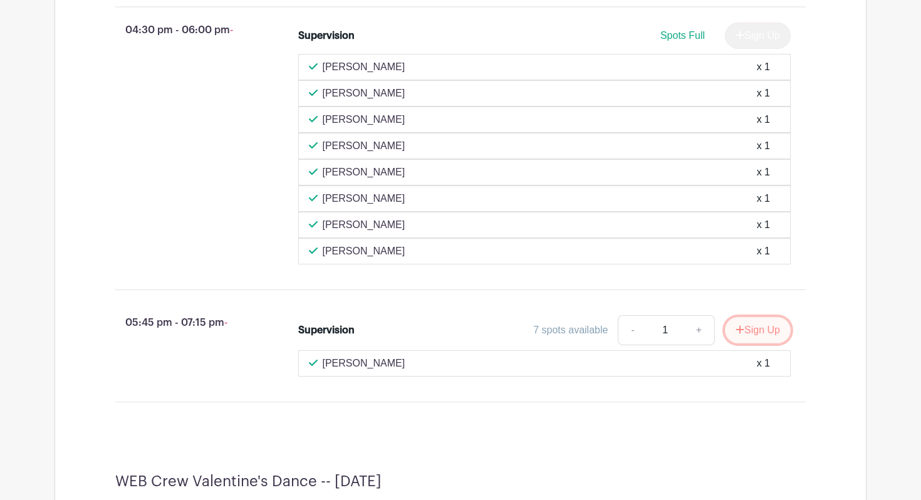
click at [737, 334] on icon "submit" at bounding box center [740, 330] width 8 height 8
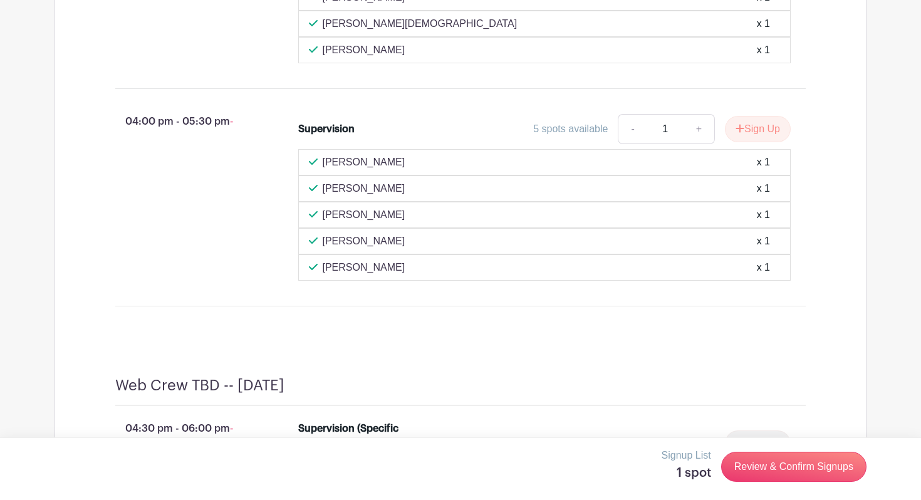
scroll to position [4054, 0]
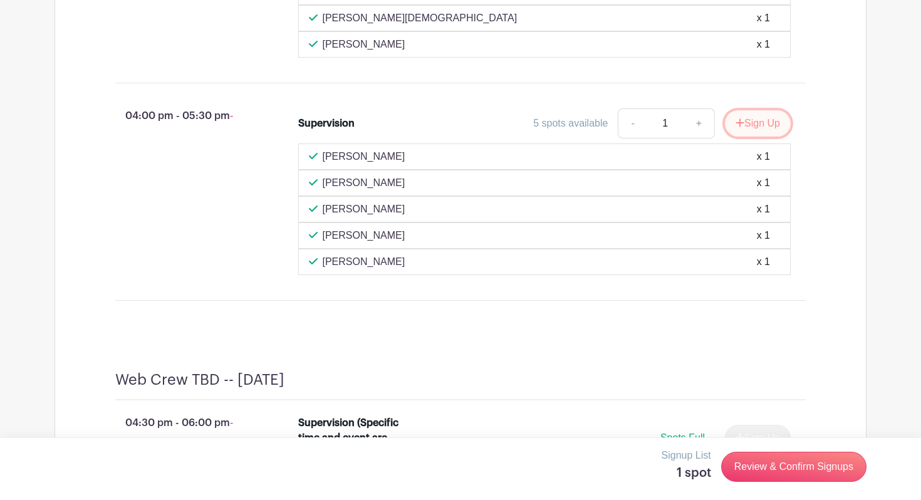
click at [762, 137] on button "Sign Up" at bounding box center [758, 123] width 66 height 26
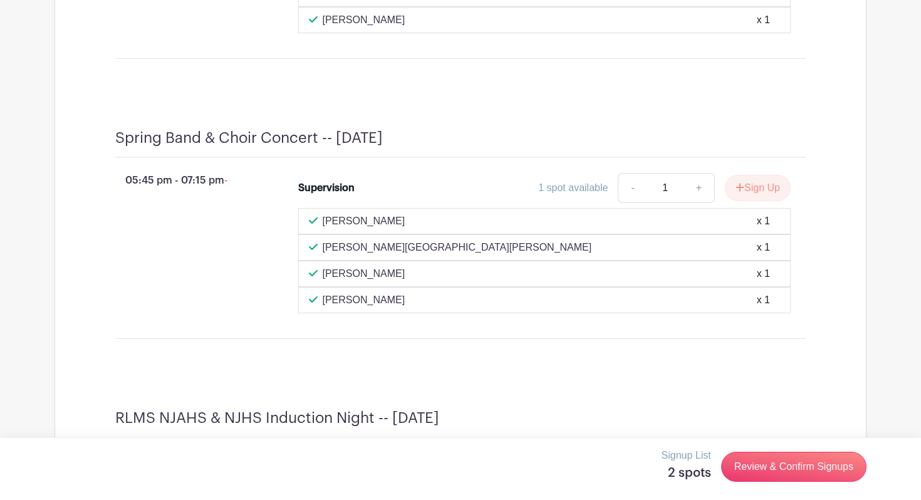
scroll to position [5230, 0]
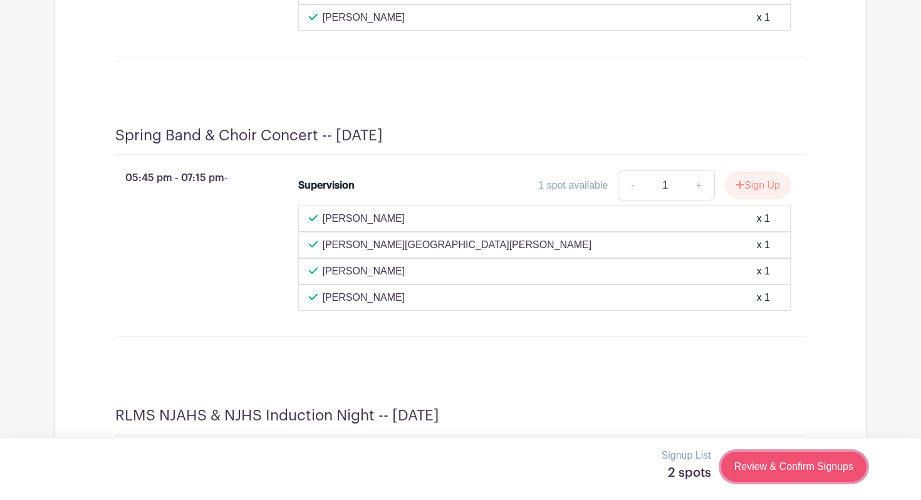
click at [770, 465] on link "Review & Confirm Signups" at bounding box center [793, 467] width 145 height 30
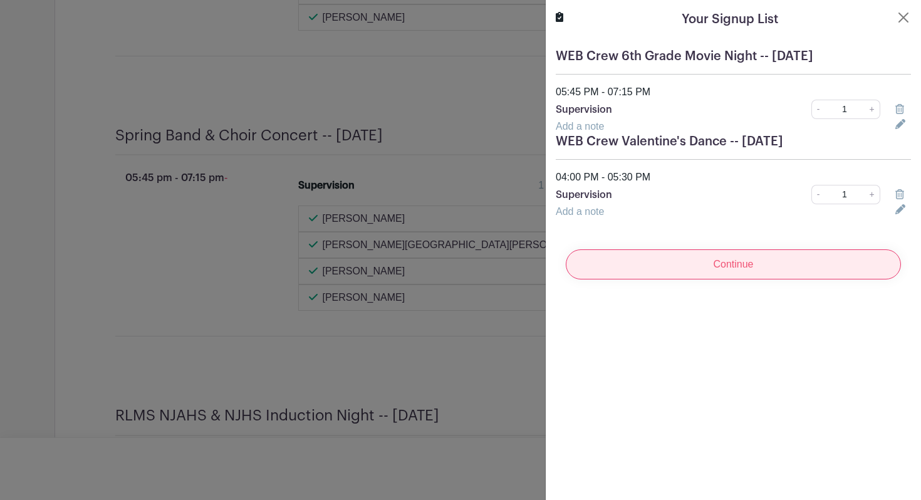
click at [717, 262] on input "Continue" at bounding box center [733, 264] width 335 height 30
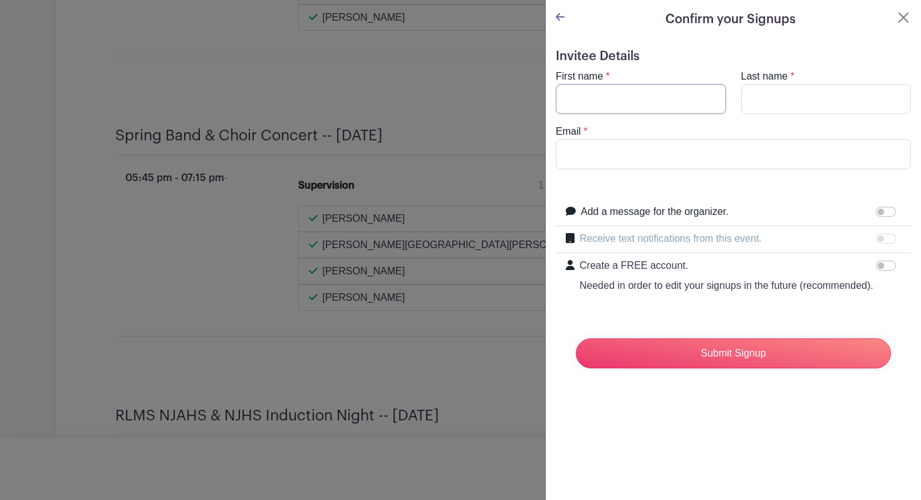
click at [648, 101] on input "First name" at bounding box center [641, 99] width 170 height 30
type input "[PERSON_NAME]"
click at [643, 155] on input "Email" at bounding box center [733, 154] width 355 height 30
click at [639, 152] on input "Email" at bounding box center [733, 154] width 355 height 30
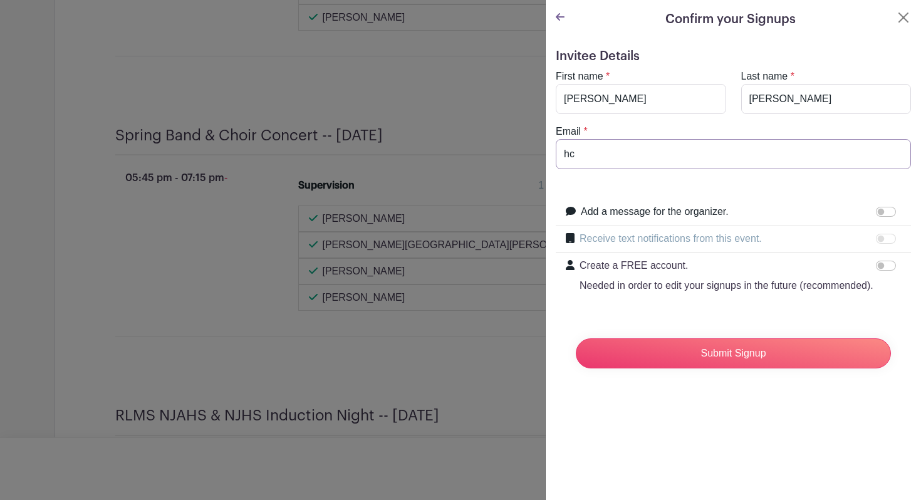
scroll to position [5256, 0]
type input "[EMAIL_ADDRESS][DOMAIN_NAME]"
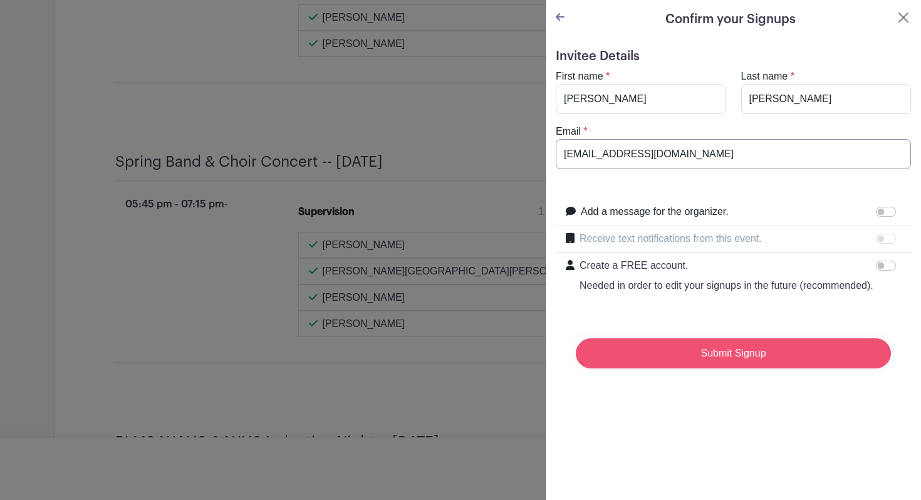
scroll to position [5283, 0]
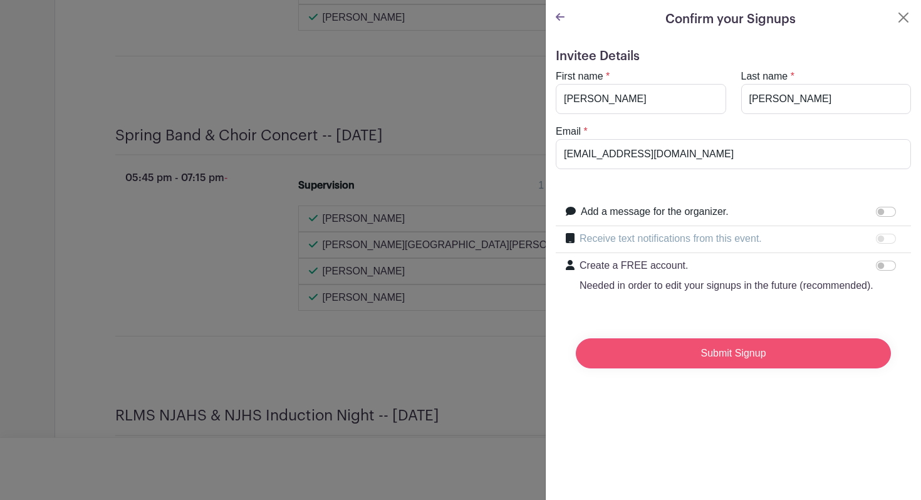
click at [694, 351] on input "Submit Signup" at bounding box center [733, 353] width 315 height 30
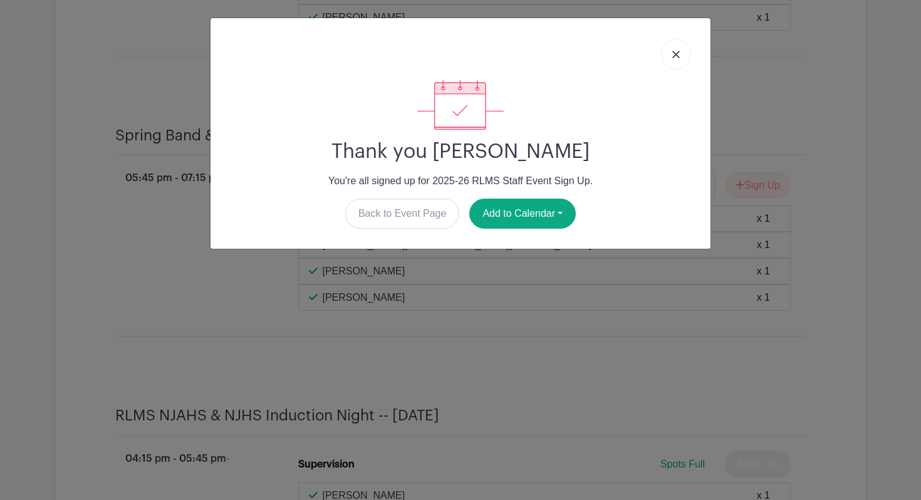
scroll to position [5384, 0]
